Goal: Task Accomplishment & Management: Use online tool/utility

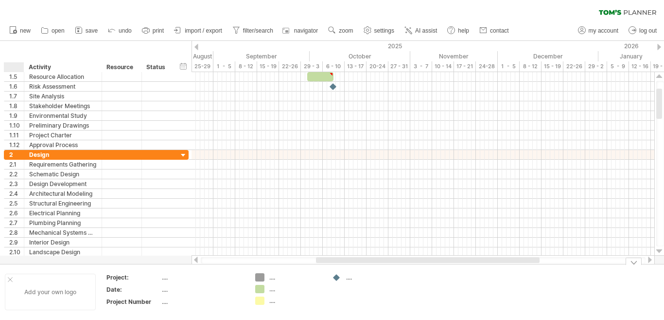
click at [7, 276] on div "Add your own logo" at bounding box center [50, 291] width 91 height 36
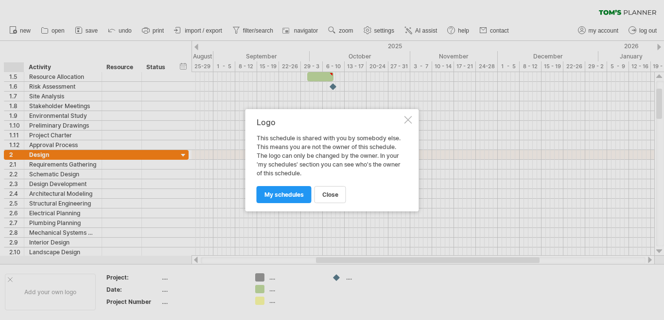
click at [409, 117] on div at bounding box center [409, 120] width 8 height 8
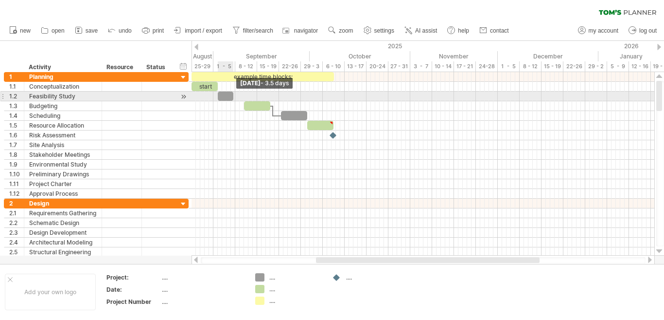
drag, startPoint x: 246, startPoint y: 96, endPoint x: 234, endPoint y: 93, distance: 11.6
click at [234, 93] on span at bounding box center [234, 95] width 4 height 9
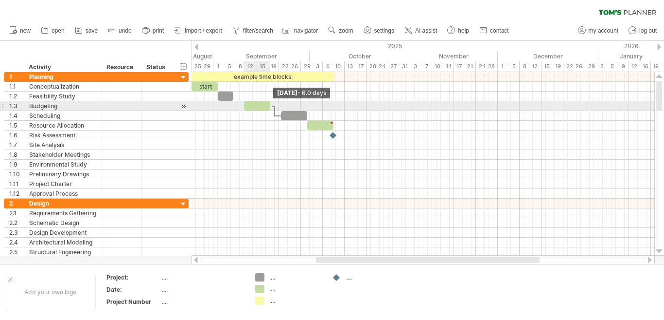
click at [269, 106] on span at bounding box center [270, 105] width 4 height 9
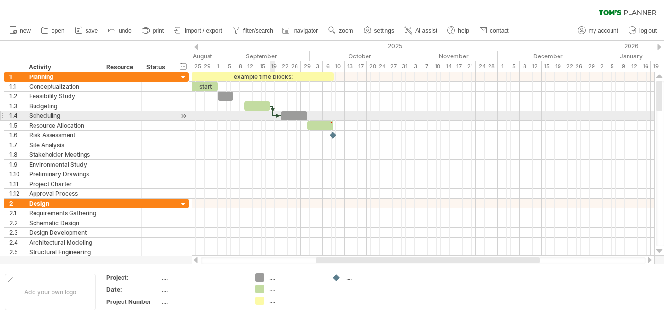
click at [273, 115] on div at bounding box center [272, 111] width 3 height 11
click at [304, 116] on div at bounding box center [294, 115] width 26 height 9
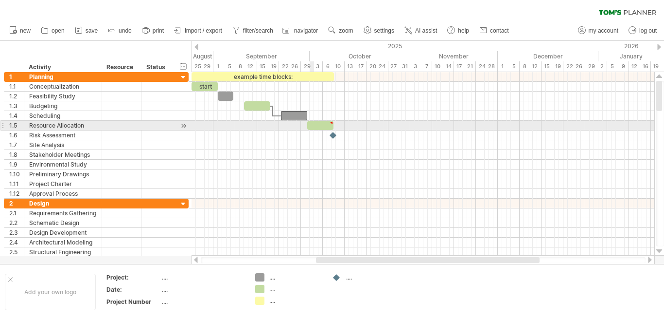
click at [313, 126] on div at bounding box center [320, 125] width 26 height 9
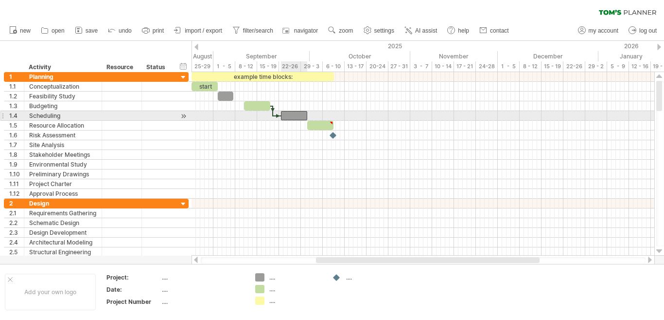
click at [294, 113] on div at bounding box center [294, 115] width 26 height 9
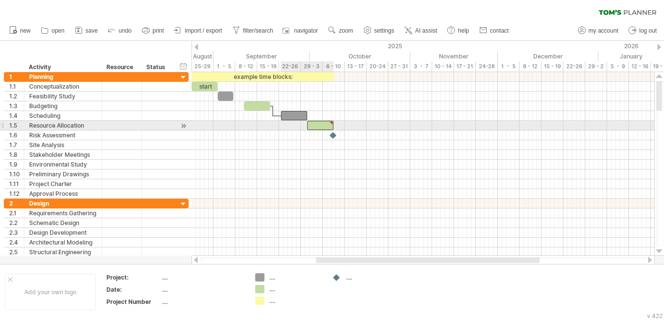
click at [315, 127] on div at bounding box center [320, 125] width 26 height 9
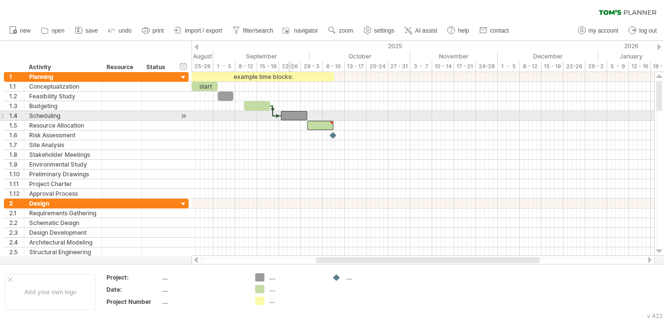
click at [288, 114] on div at bounding box center [294, 115] width 26 height 9
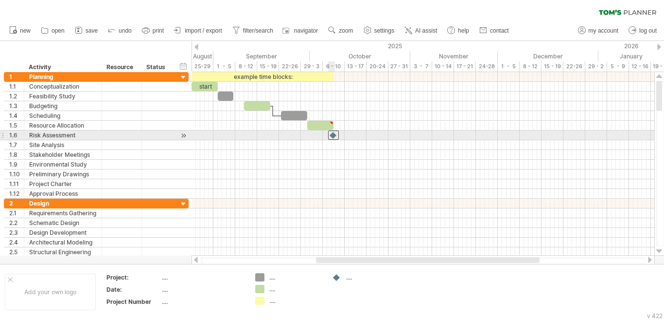
click at [332, 137] on div at bounding box center [333, 134] width 11 height 9
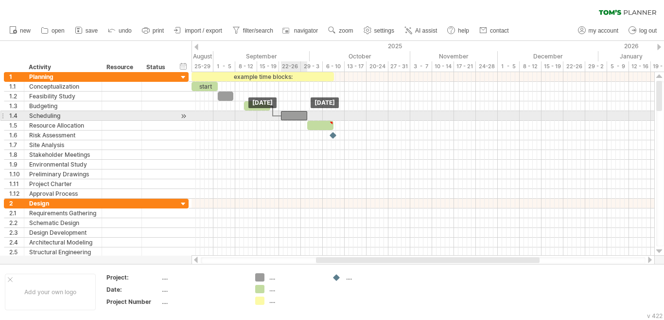
click at [293, 118] on div at bounding box center [294, 115] width 26 height 9
click at [273, 116] on div at bounding box center [423, 116] width 463 height 10
click at [273, 115] on div at bounding box center [272, 111] width 3 height 11
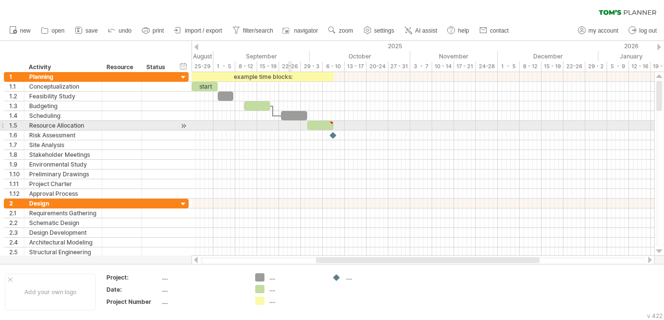
click at [292, 125] on div at bounding box center [423, 126] width 463 height 10
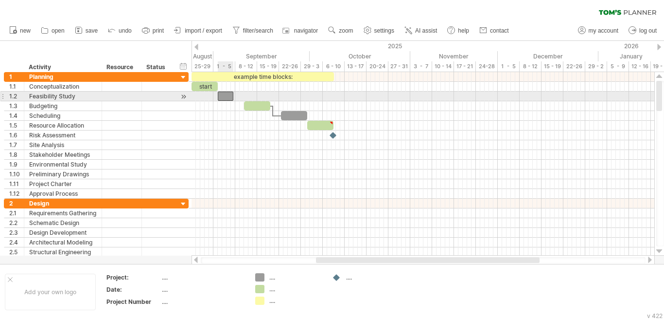
click at [223, 93] on div at bounding box center [226, 95] width 16 height 9
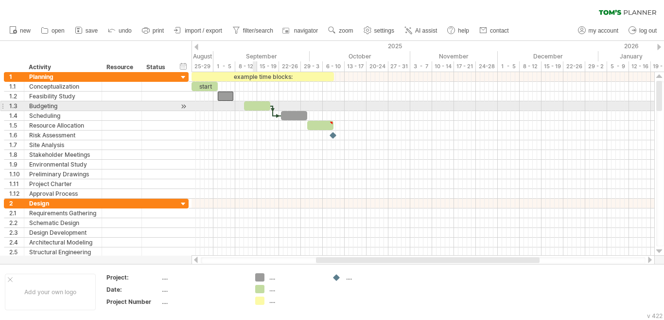
click at [255, 105] on div at bounding box center [257, 105] width 26 height 9
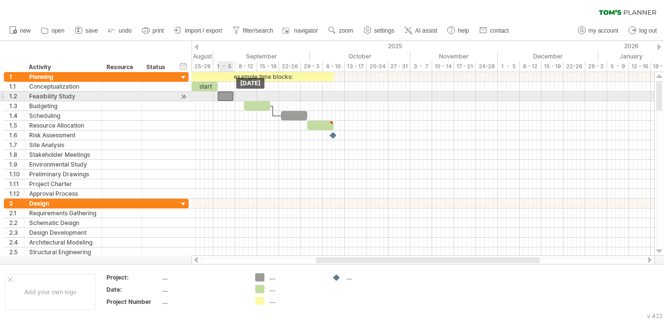
click at [228, 96] on div at bounding box center [226, 95] width 16 height 9
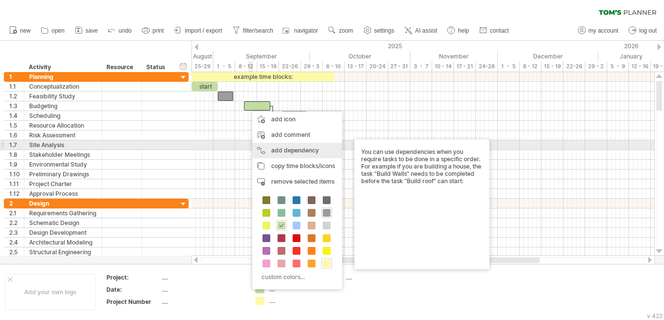
click at [264, 149] on div "add dependency You can use dependencies when you require tasks to be done in a …" at bounding box center [297, 151] width 90 height 16
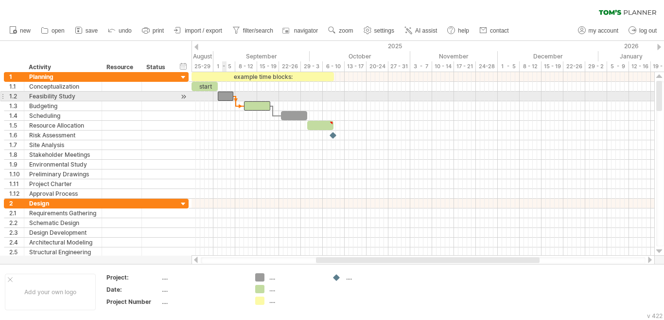
click at [226, 97] on div at bounding box center [226, 95] width 16 height 9
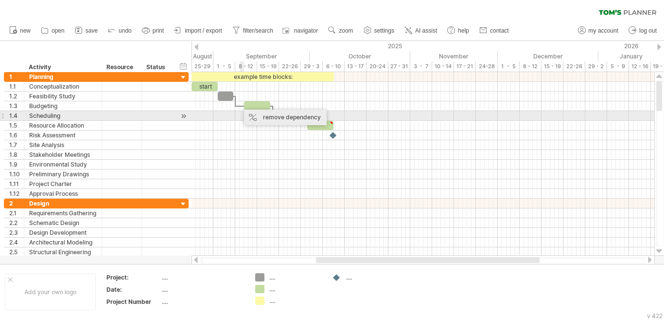
click at [259, 118] on div "remove dependency" at bounding box center [285, 117] width 83 height 16
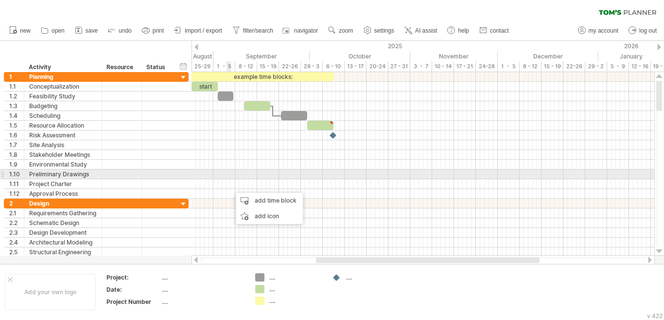
click at [230, 171] on div at bounding box center [423, 174] width 463 height 10
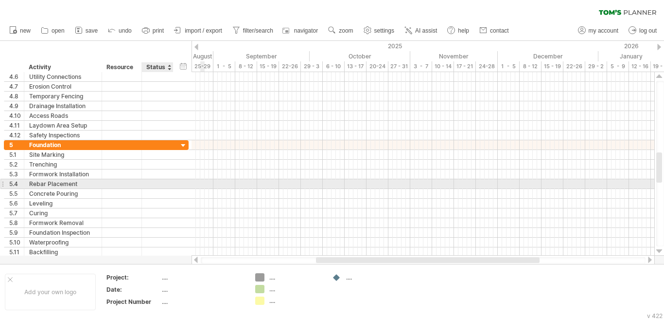
click at [157, 188] on div at bounding box center [157, 183] width 21 height 9
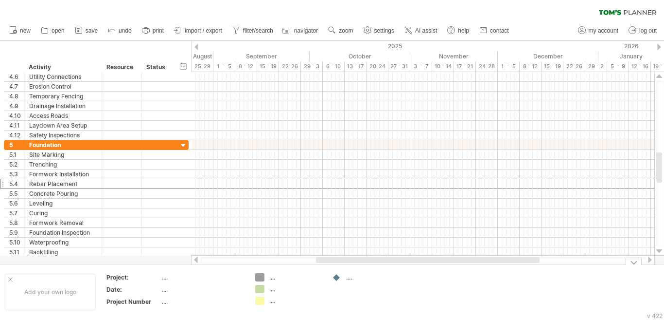
type input "*"
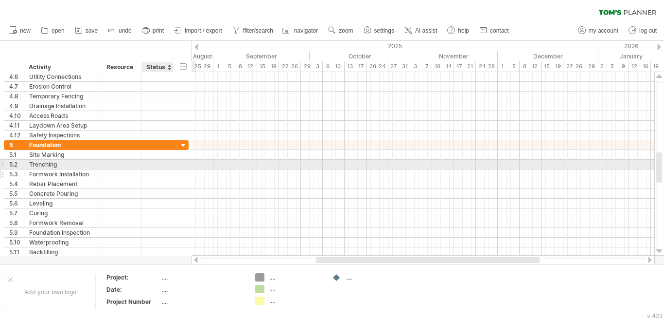
click at [159, 175] on div at bounding box center [157, 173] width 21 height 9
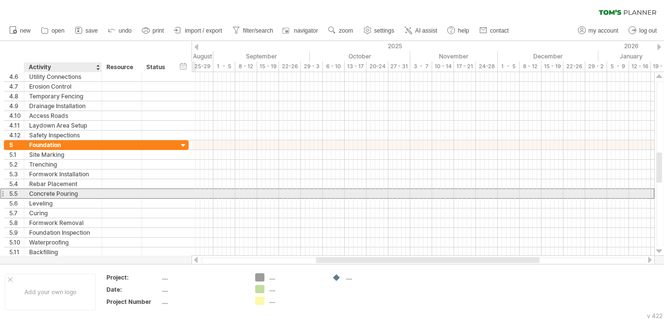
click at [102, 193] on div "**********" at bounding box center [96, 193] width 185 height 10
click at [56, 192] on div "Concrete Pouring" at bounding box center [63, 193] width 68 height 9
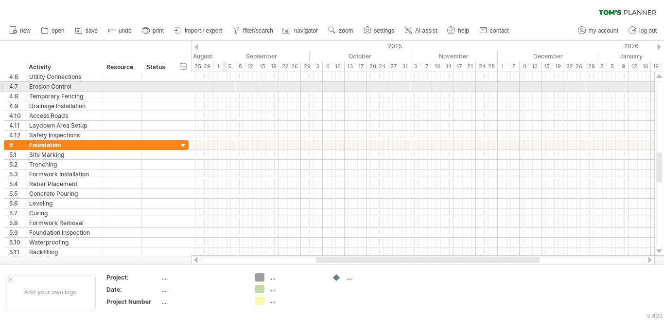
click at [225, 86] on div at bounding box center [423, 87] width 463 height 10
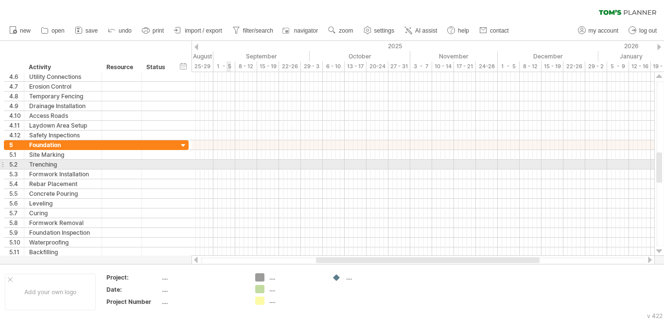
click at [227, 163] on div at bounding box center [423, 165] width 463 height 10
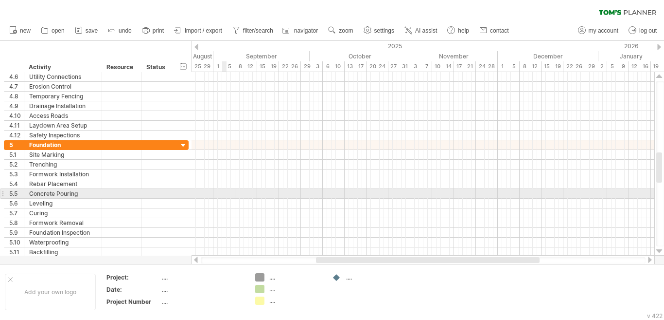
click at [223, 217] on div at bounding box center [423, 213] width 463 height 10
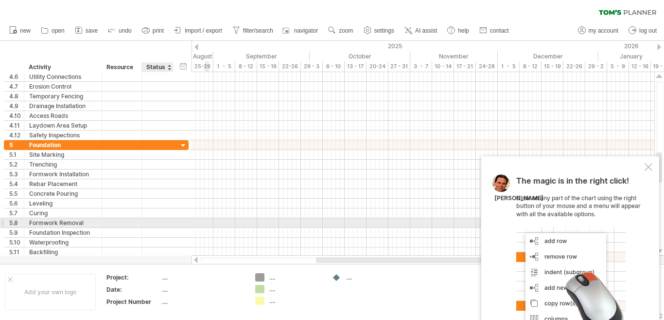
click at [165, 219] on div at bounding box center [157, 222] width 21 height 9
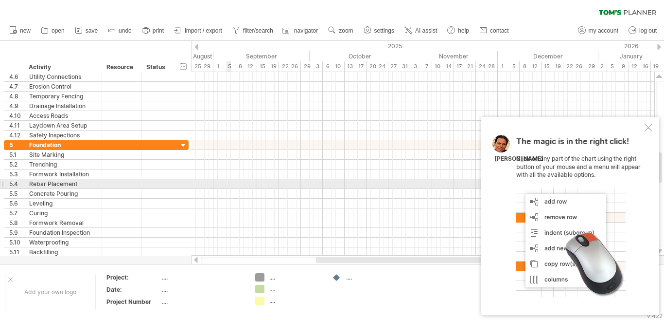
click at [227, 185] on div at bounding box center [423, 184] width 463 height 10
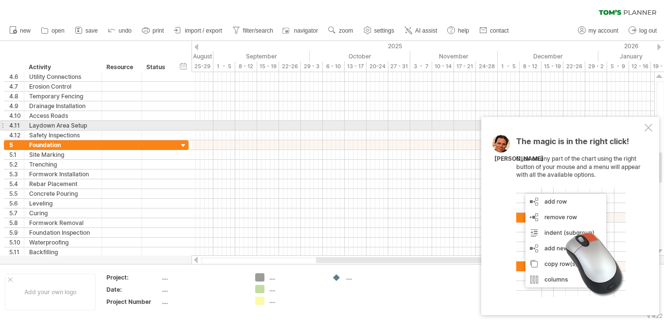
click at [653, 128] on div "The magic is in the right click! Click on any part of the chart using the right…" at bounding box center [570, 216] width 178 height 198
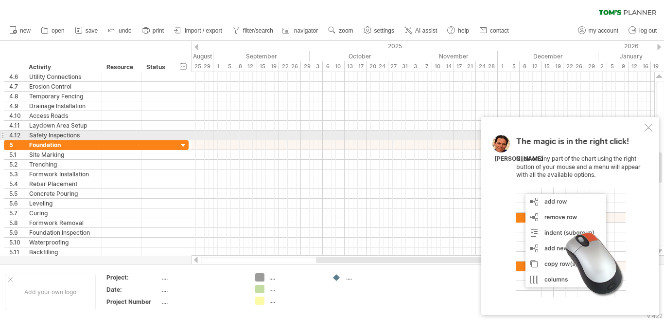
click at [650, 131] on div at bounding box center [649, 128] width 8 height 8
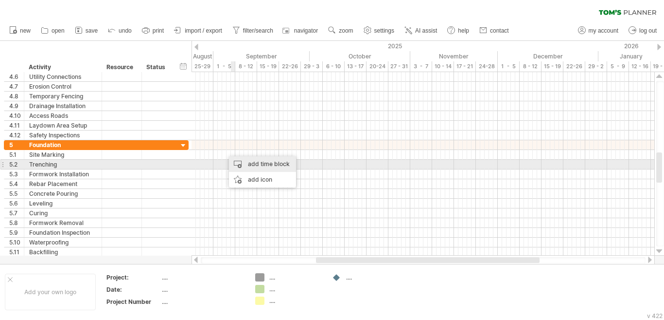
click at [257, 164] on div "add time block" at bounding box center [262, 164] width 67 height 16
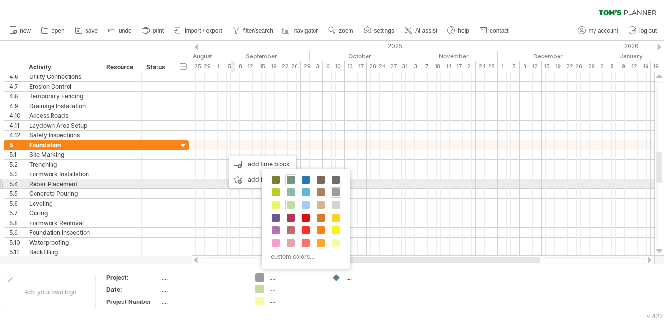
click at [291, 182] on span at bounding box center [291, 180] width 8 height 8
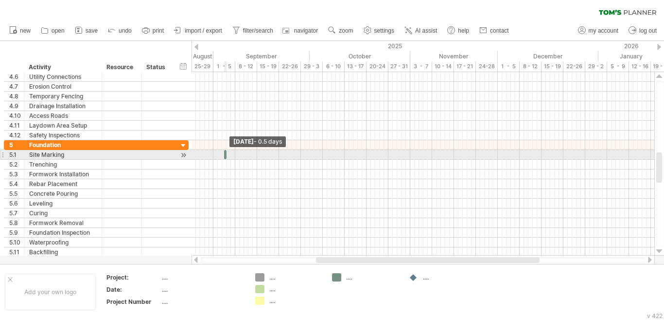
drag, startPoint x: 227, startPoint y: 153, endPoint x: 207, endPoint y: 158, distance: 20.6
click at [207, 158] on div "example time blocks: start [DATE] - 0.5 days [DATE]" at bounding box center [423, 163] width 463 height 183
click at [225, 157] on span at bounding box center [227, 154] width 4 height 9
click at [225, 156] on span at bounding box center [227, 154] width 4 height 9
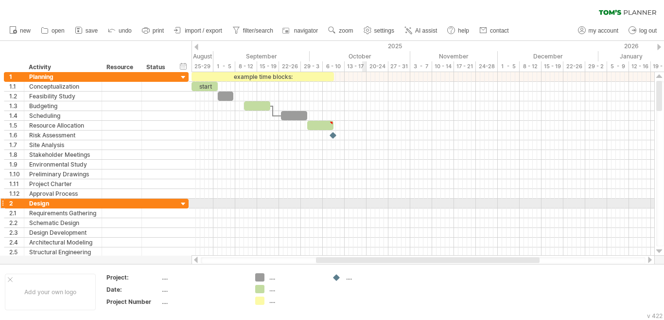
click at [362, 198] on div at bounding box center [423, 203] width 463 height 10
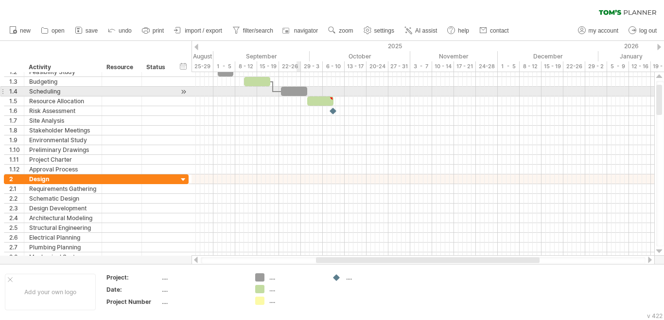
click at [298, 94] on div at bounding box center [294, 91] width 26 height 9
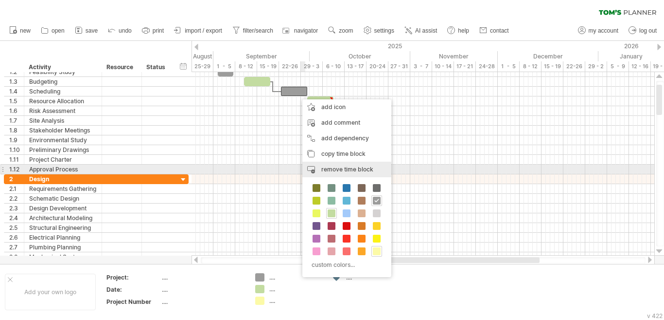
click at [347, 171] on span "remove time block" at bounding box center [347, 168] width 52 height 7
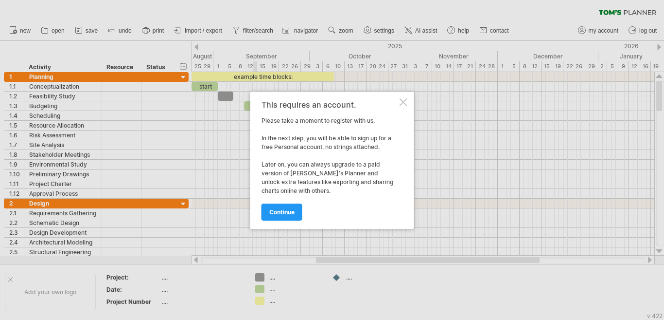
click at [408, 99] on div "This requires an account. Please take a moment to register with us. In the next…" at bounding box center [332, 159] width 164 height 137
click at [404, 101] on div at bounding box center [404, 102] width 8 height 8
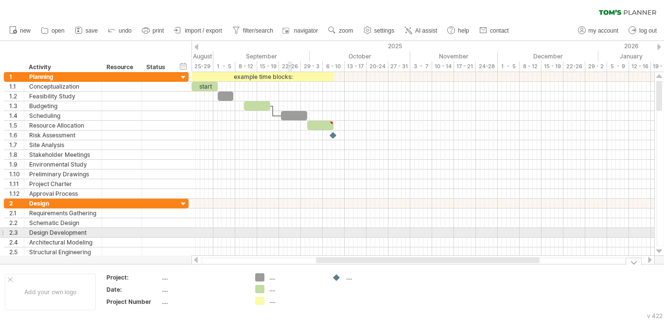
click at [290, 232] on div at bounding box center [423, 233] width 463 height 10
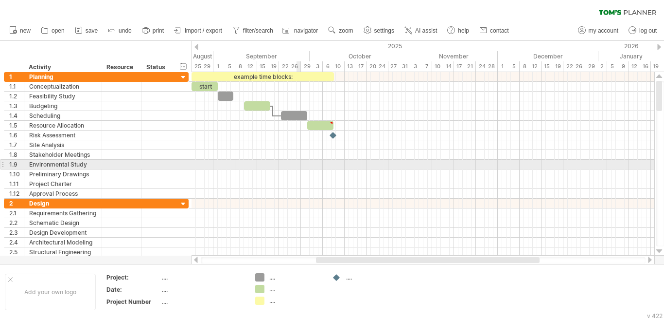
click at [300, 162] on div at bounding box center [423, 165] width 463 height 10
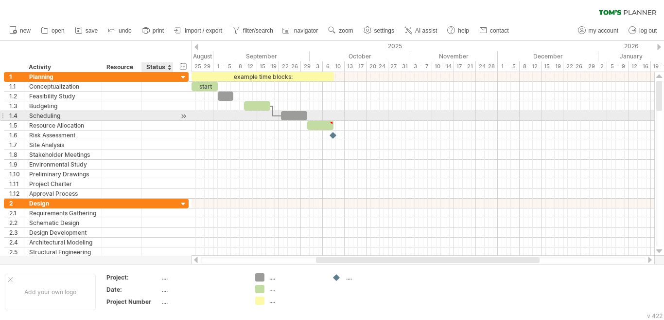
click at [184, 114] on div at bounding box center [183, 116] width 9 height 10
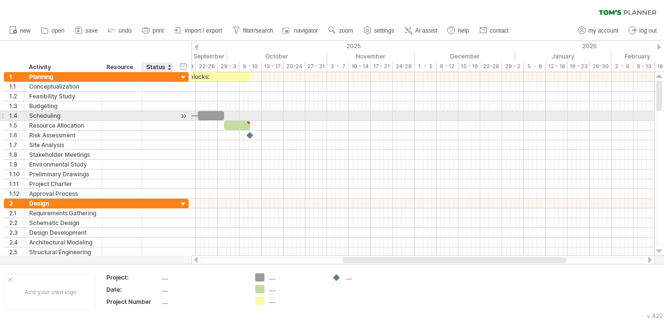
click at [184, 114] on div at bounding box center [183, 116] width 9 height 10
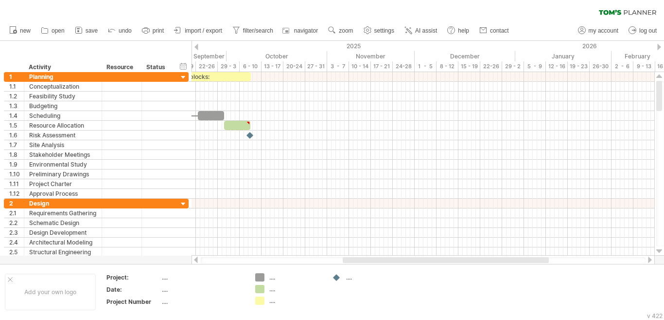
click at [256, 259] on div at bounding box center [423, 260] width 445 height 6
drag, startPoint x: 256, startPoint y: 259, endPoint x: 198, endPoint y: 258, distance: 58.4
click at [198, 258] on div at bounding box center [423, 260] width 463 height 10
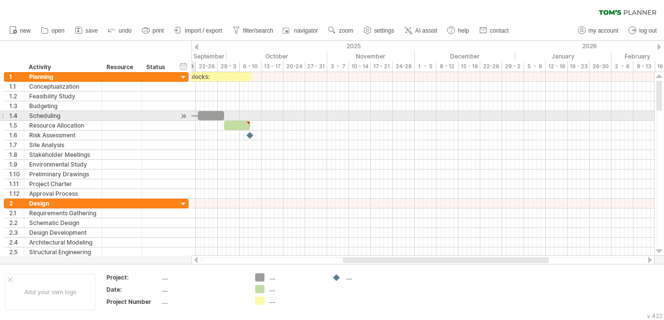
click at [180, 116] on div at bounding box center [183, 116] width 9 height 10
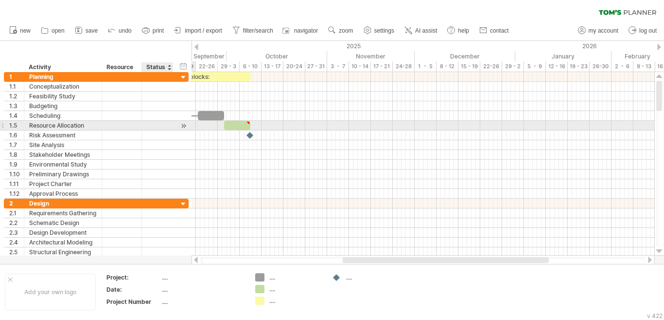
click at [180, 126] on div at bounding box center [183, 126] width 9 height 10
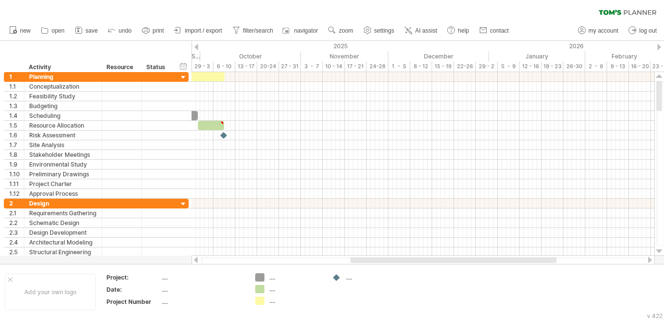
click at [198, 45] on div at bounding box center [197, 47] width 4 height 6
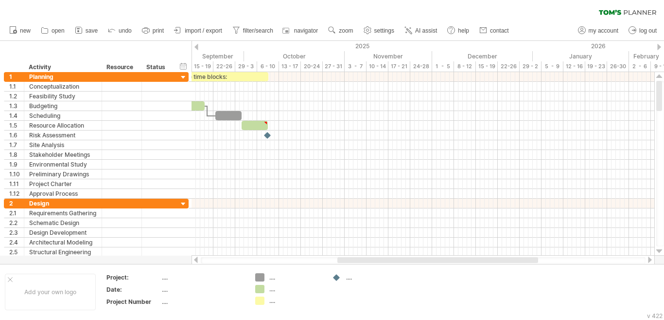
click at [195, 45] on div at bounding box center [197, 47] width 4 height 6
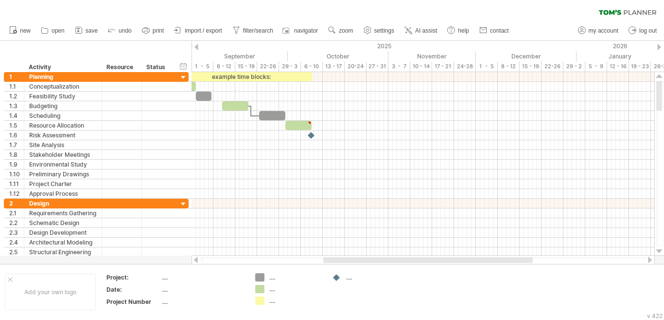
click at [195, 46] on div at bounding box center [197, 47] width 4 height 6
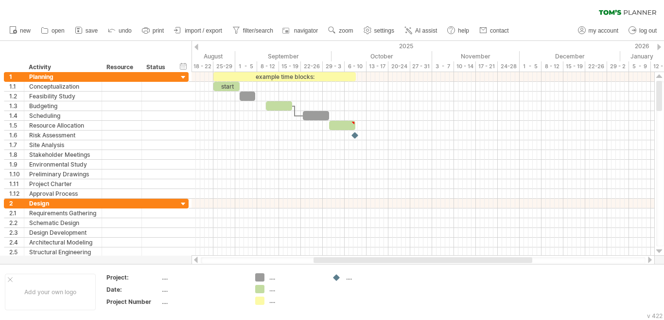
click at [195, 46] on div at bounding box center [197, 47] width 4 height 6
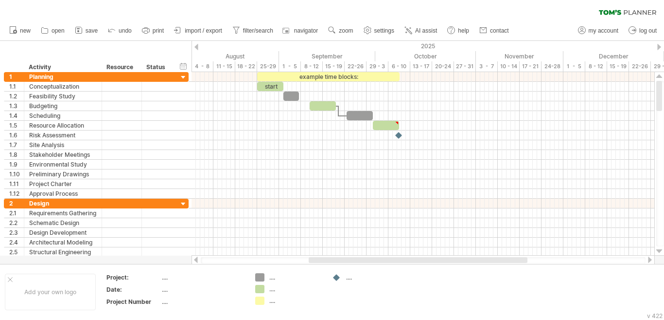
click at [195, 46] on div at bounding box center [197, 47] width 4 height 6
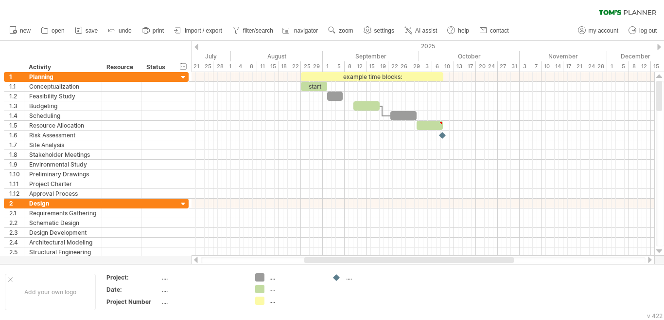
click at [195, 46] on div at bounding box center [197, 47] width 4 height 6
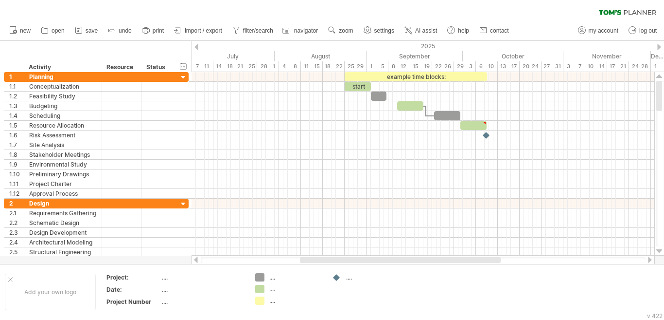
click at [660, 47] on div at bounding box center [660, 47] width 4 height 6
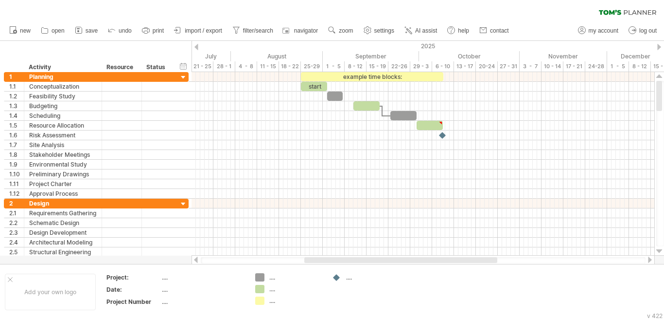
click at [660, 47] on div at bounding box center [660, 47] width 4 height 6
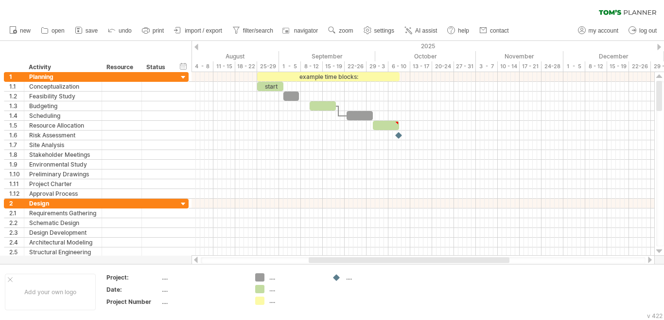
click at [660, 47] on div at bounding box center [660, 47] width 4 height 6
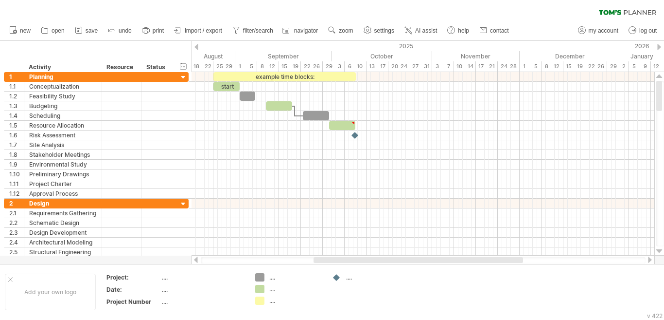
click at [660, 47] on div at bounding box center [660, 47] width 4 height 6
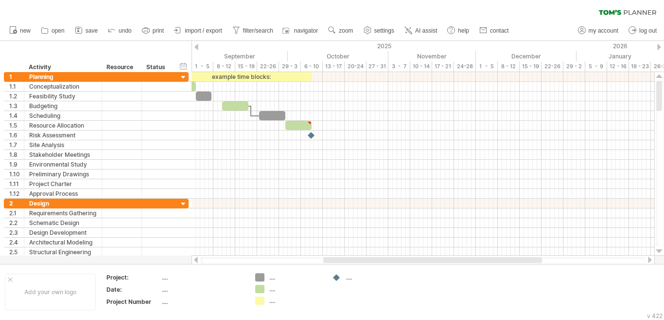
click at [195, 44] on div at bounding box center [197, 47] width 4 height 6
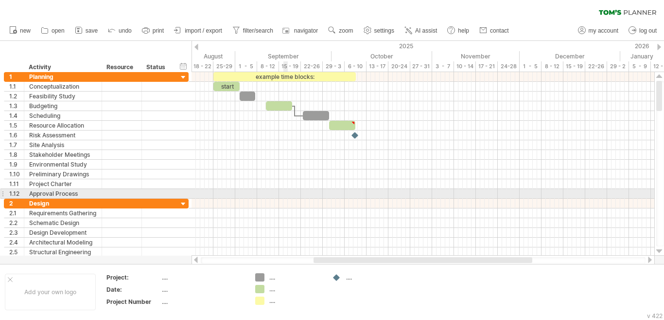
click at [285, 190] on div at bounding box center [423, 194] width 463 height 10
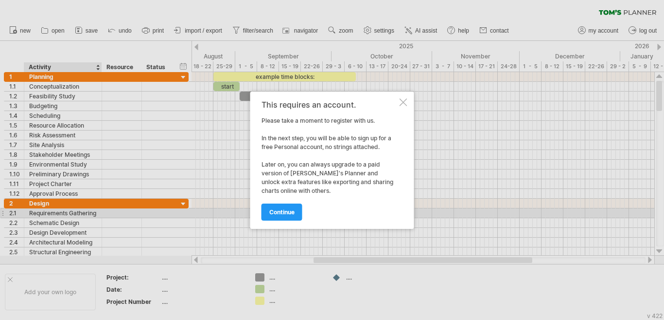
click at [400, 104] on div "This requires an account. Please take a moment to register with us. In the next…" at bounding box center [332, 159] width 164 height 137
click at [401, 105] on div at bounding box center [404, 102] width 8 height 8
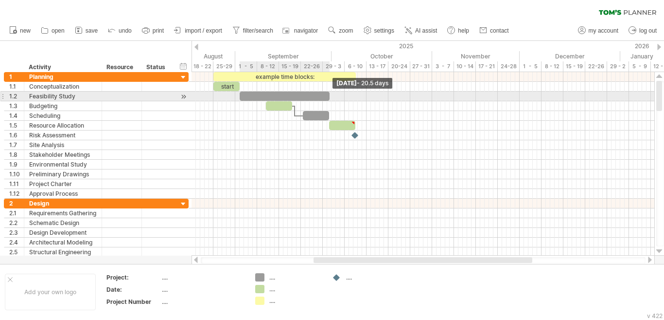
drag, startPoint x: 255, startPoint y: 96, endPoint x: 330, endPoint y: 92, distance: 74.5
click at [330, 92] on span at bounding box center [330, 95] width 4 height 9
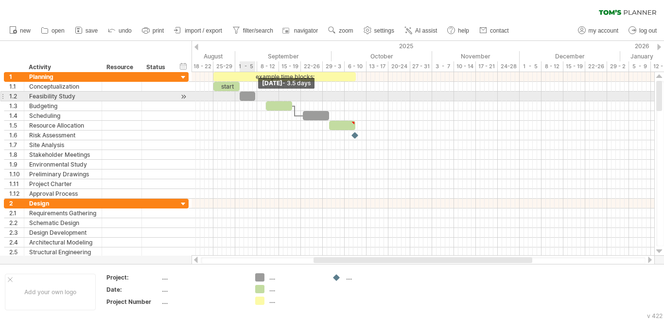
drag, startPoint x: 328, startPoint y: 98, endPoint x: 254, endPoint y: 99, distance: 74.4
click at [254, 99] on span at bounding box center [255, 95] width 4 height 9
click at [257, 97] on span at bounding box center [257, 95] width 4 height 9
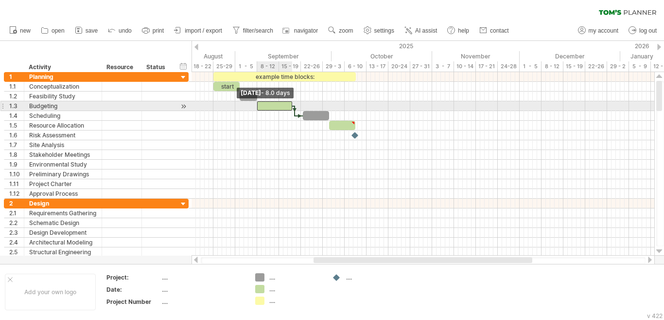
drag, startPoint x: 266, startPoint y: 104, endPoint x: 257, endPoint y: 107, distance: 9.6
click at [257, 107] on span at bounding box center [257, 105] width 4 height 9
drag, startPoint x: 259, startPoint y: 107, endPoint x: 268, endPoint y: 108, distance: 9.3
click at [268, 108] on div at bounding box center [279, 105] width 26 height 9
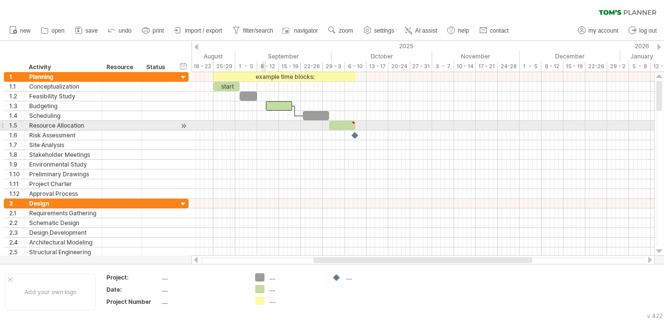
click at [262, 131] on div at bounding box center [423, 135] width 463 height 126
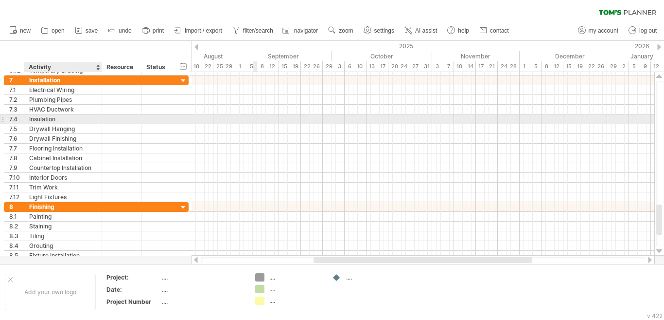
click at [58, 123] on div "Insulation" at bounding box center [63, 118] width 68 height 9
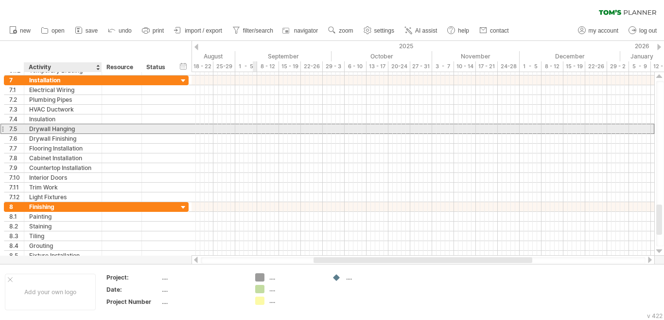
click at [61, 129] on div "Drywall Hanging" at bounding box center [63, 128] width 68 height 9
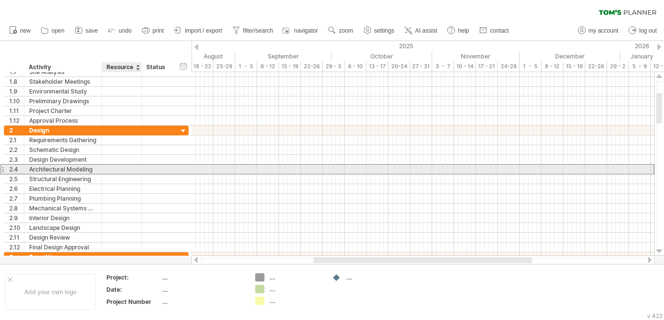
click at [114, 170] on div at bounding box center [122, 168] width 30 height 9
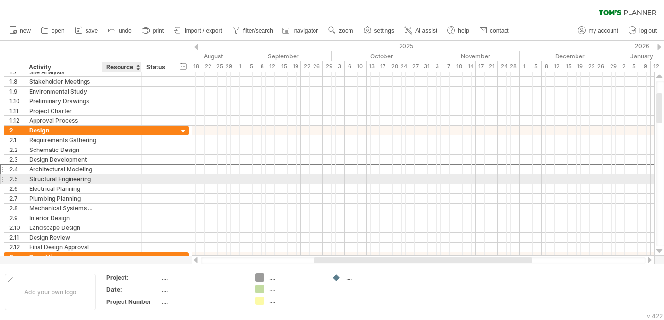
click at [114, 178] on div at bounding box center [122, 178] width 30 height 9
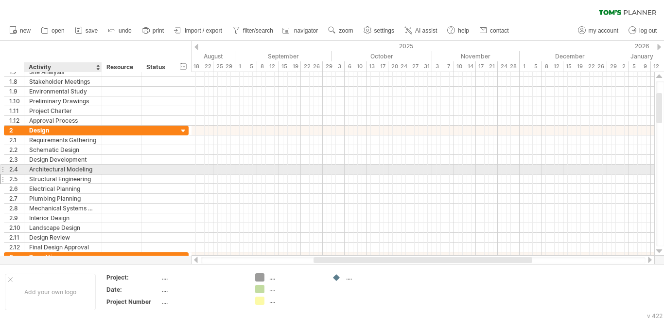
click at [103, 169] on div at bounding box center [122, 168] width 40 height 9
click at [102, 172] on div "**********" at bounding box center [63, 168] width 78 height 9
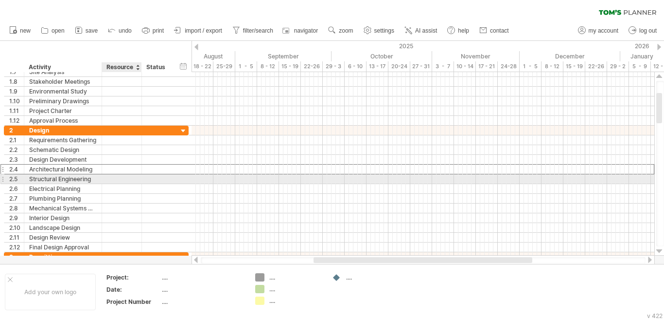
click at [110, 178] on div at bounding box center [122, 178] width 30 height 9
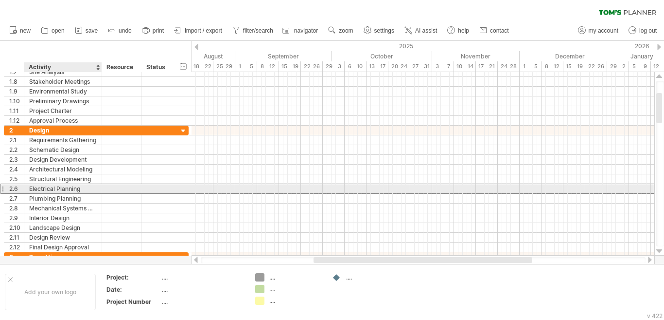
click at [88, 189] on div "Electrical Planning" at bounding box center [63, 188] width 68 height 9
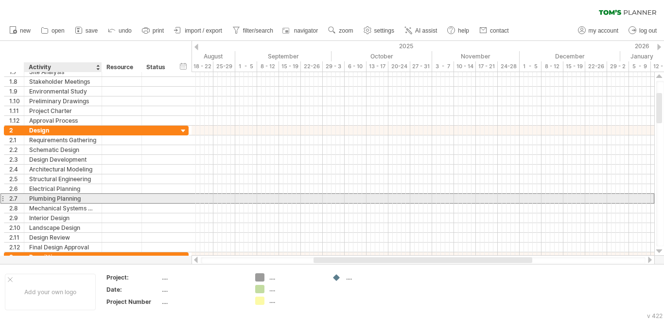
click at [91, 199] on div "Plumbing Planning" at bounding box center [63, 198] width 68 height 9
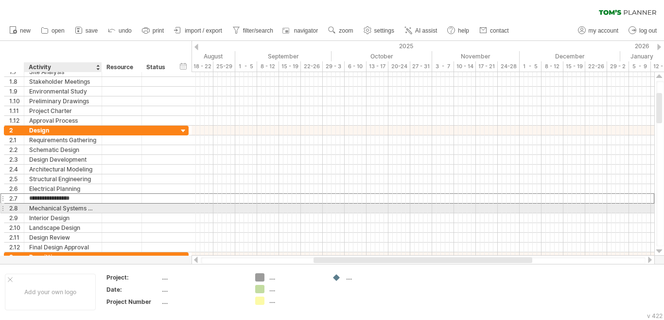
click at [92, 211] on div "Mechanical Systems Design" at bounding box center [63, 207] width 68 height 9
drag, startPoint x: 98, startPoint y: 210, endPoint x: 113, endPoint y: 196, distance: 20.6
click at [113, 196] on div "**********" at bounding box center [103, 188] width 199 height 126
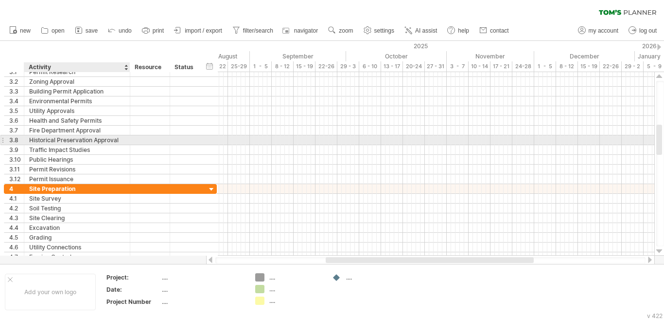
drag, startPoint x: 114, startPoint y: 142, endPoint x: 127, endPoint y: 141, distance: 13.6
click at [127, 141] on div at bounding box center [128, 140] width 5 height 10
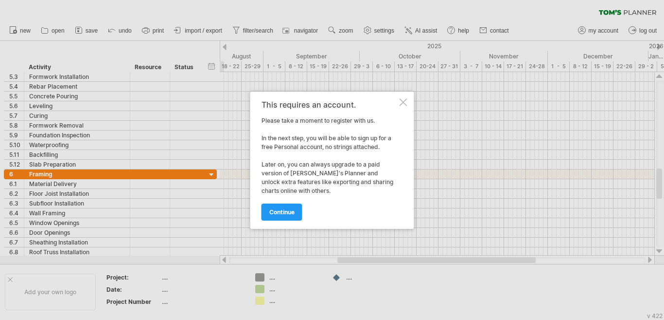
click at [400, 103] on div at bounding box center [404, 102] width 8 height 8
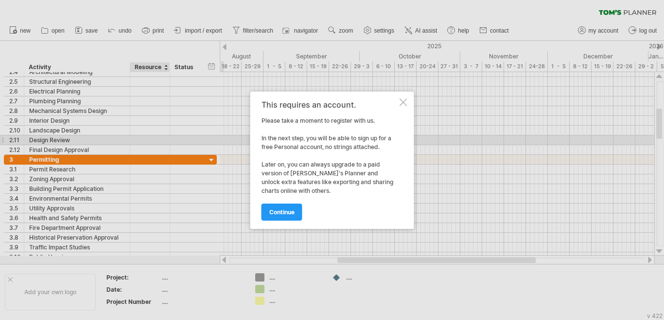
click at [400, 106] on div "This requires an account. Please take a moment to register with us. In the next…" at bounding box center [332, 159] width 164 height 137
click at [404, 106] on div at bounding box center [404, 102] width 8 height 8
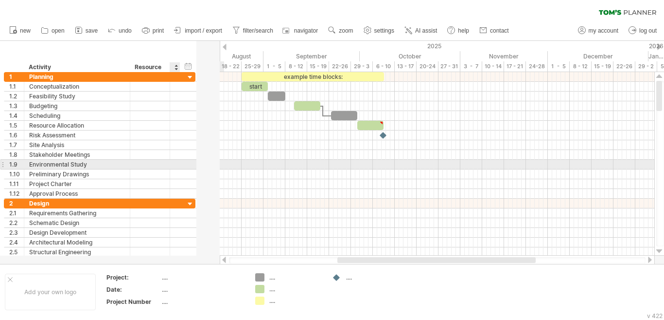
drag, startPoint x: 215, startPoint y: 163, endPoint x: 190, endPoint y: 162, distance: 25.3
click at [190, 162] on div "**********" at bounding box center [100, 165] width 192 height 10
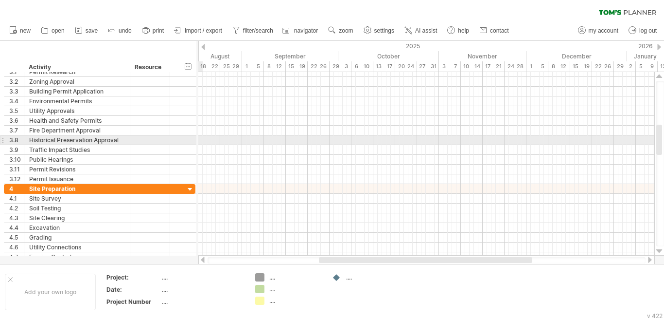
drag, startPoint x: 195, startPoint y: 141, endPoint x: 166, endPoint y: 139, distance: 28.3
click at [166, 139] on div "**********" at bounding box center [100, 140] width 192 height 10
click at [192, 139] on div "**********" at bounding box center [100, 140] width 192 height 10
drag, startPoint x: 195, startPoint y: 139, endPoint x: 166, endPoint y: 137, distance: 28.8
click at [166, 137] on div "**********" at bounding box center [100, 140] width 192 height 10
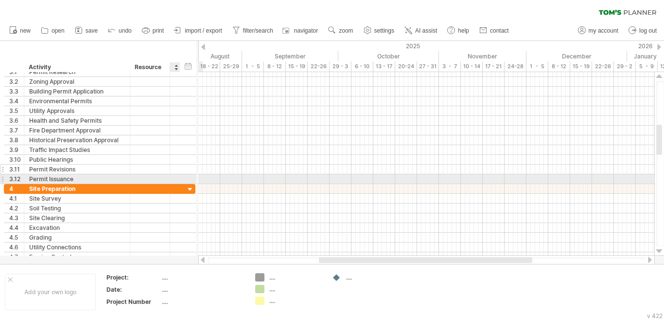
drag, startPoint x: 195, startPoint y: 178, endPoint x: 138, endPoint y: 172, distance: 57.2
click at [138, 172] on div "**********" at bounding box center [100, 125] width 192 height 117
